Goal: Task Accomplishment & Management: Complete application form

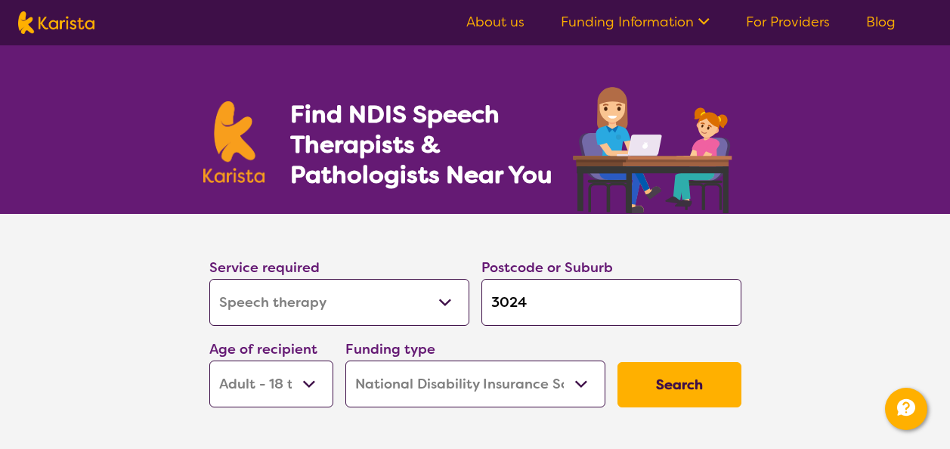
select select "Speech therapy"
select select "AD"
select select "NDIS"
select select "Speech therapy"
select select "AD"
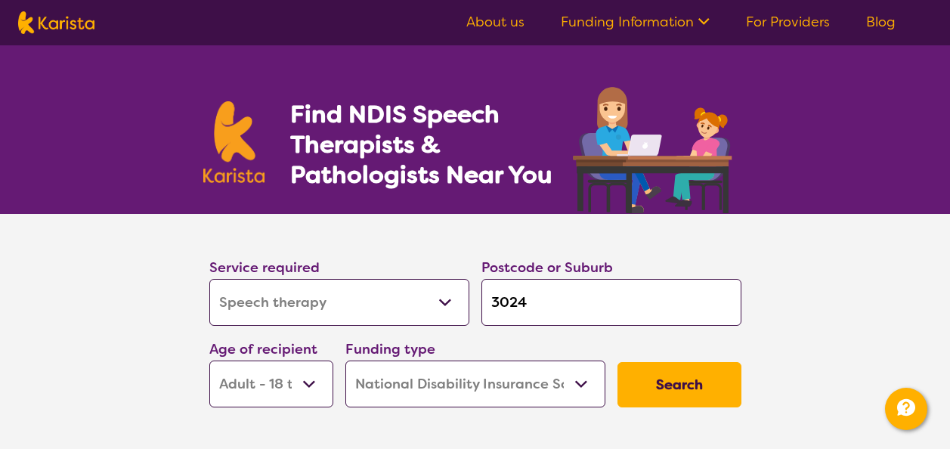
select select "NDIS"
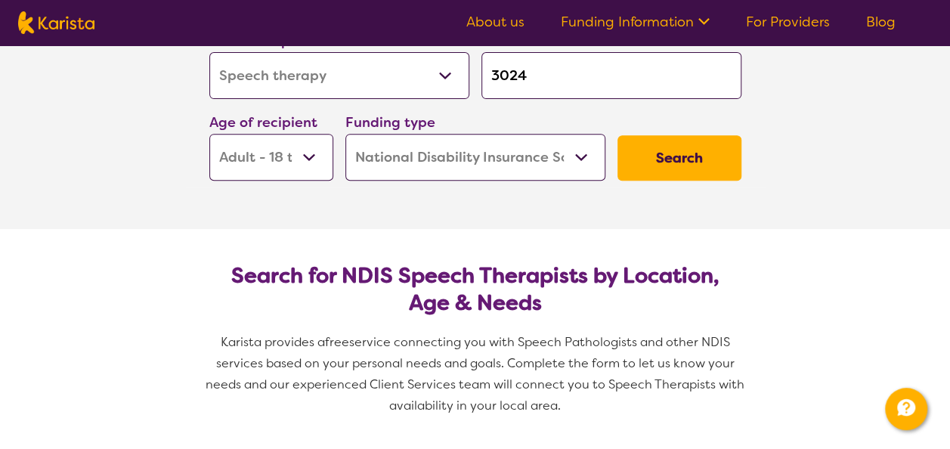
click at [711, 157] on button "Search" at bounding box center [679, 157] width 124 height 45
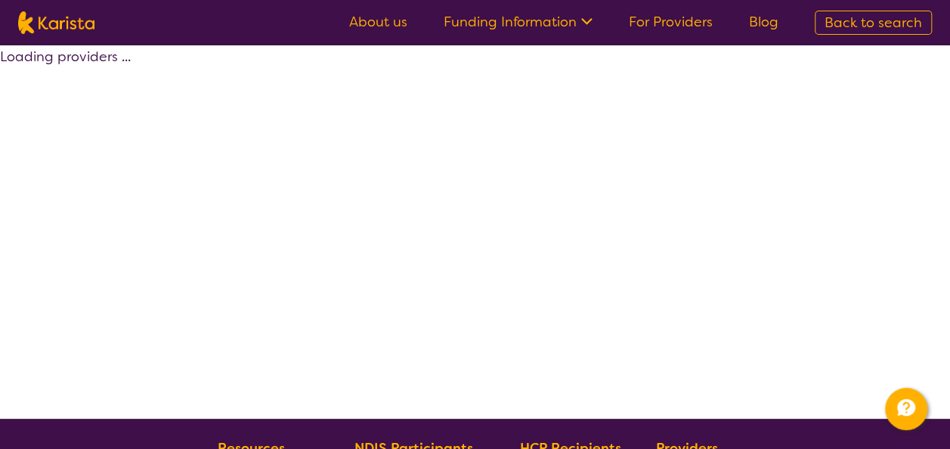
select select "by_score"
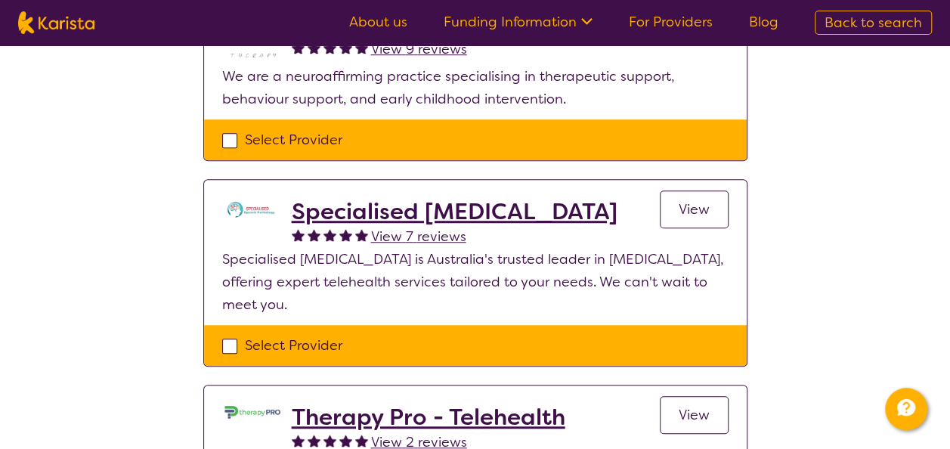
scroll to position [453, 0]
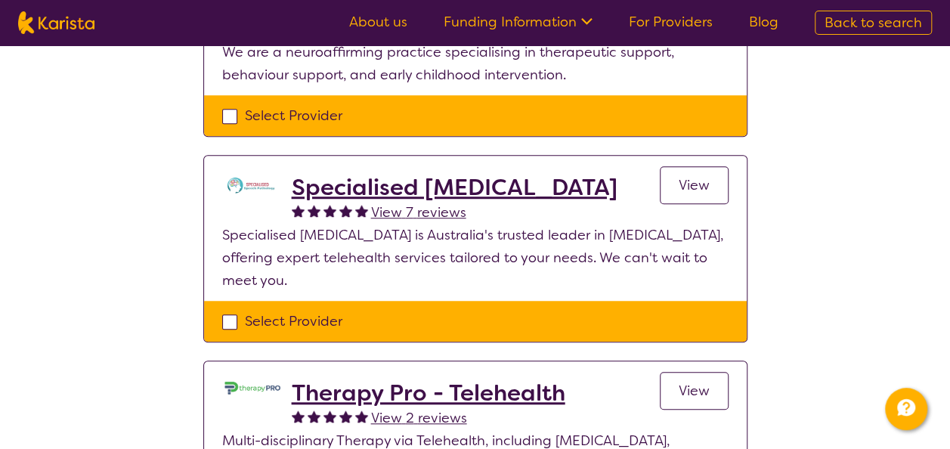
click at [272, 313] on div "Select Provider" at bounding box center [475, 321] width 506 height 23
checkbox input "true"
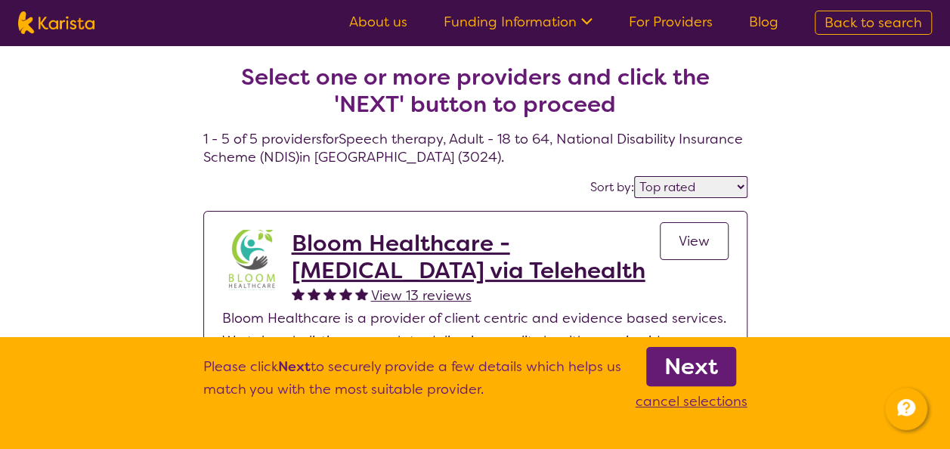
click at [670, 367] on b "Next" at bounding box center [691, 366] width 54 height 30
